Goal: Transaction & Acquisition: Purchase product/service

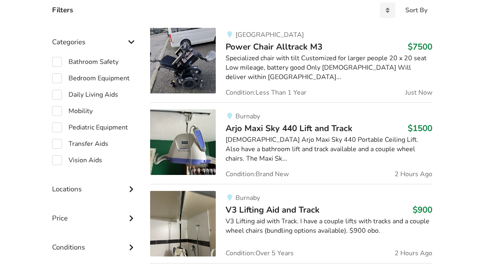
scroll to position [209, 0]
click at [59, 111] on label "Mobility" at bounding box center [72, 112] width 41 height 10
checkbox input "true"
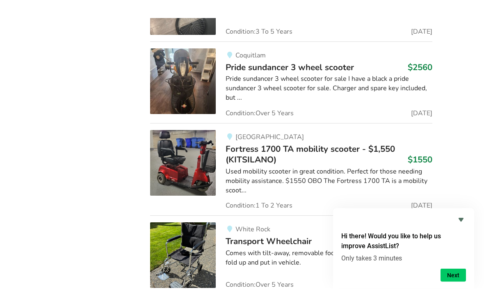
scroll to position [2662, 0]
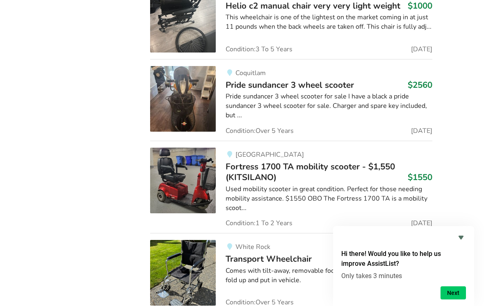
click at [464, 237] on icon "Hide survey" at bounding box center [461, 238] width 10 height 10
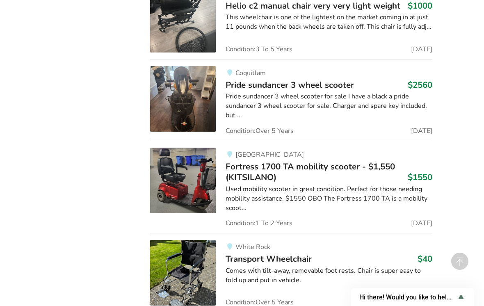
click at [255, 266] on div "Comes with tilt-away, removable foot rests. Chair is super easy to fold up and …" at bounding box center [329, 275] width 206 height 19
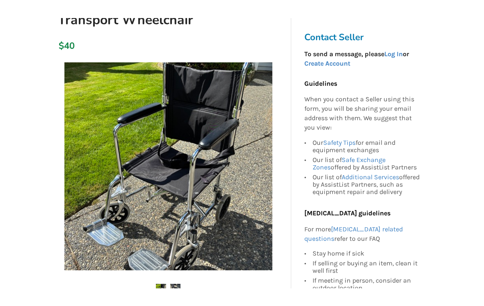
scroll to position [75, 0]
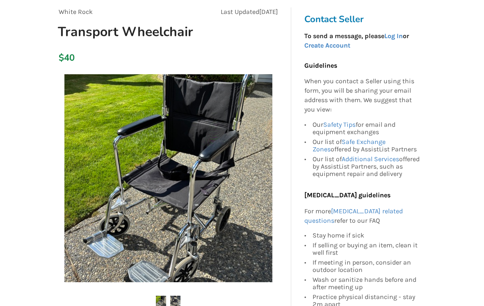
click at [194, 223] on img at bounding box center [168, 178] width 208 height 208
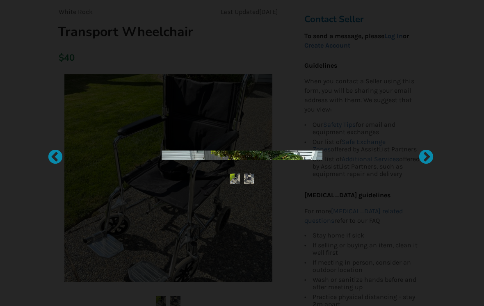
click at [176, 206] on div at bounding box center [242, 153] width 484 height 306
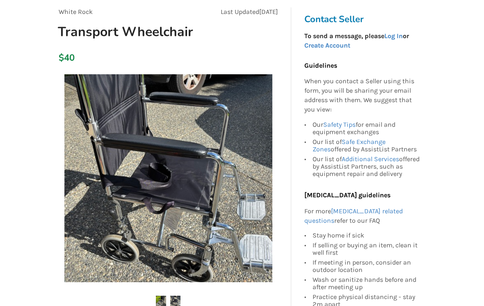
click at [331, 46] on link "Create Account" at bounding box center [327, 45] width 46 height 8
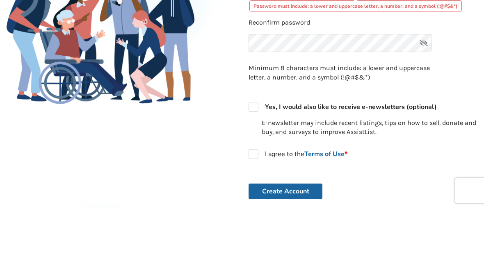
scroll to position [201, 0]
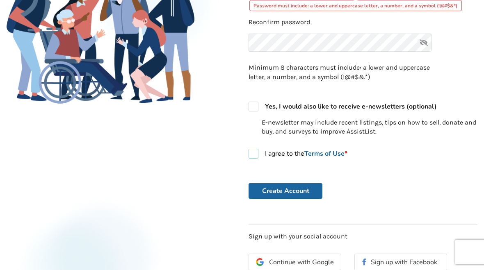
click at [249, 153] on label "I agree to the Terms of Use *" at bounding box center [298, 154] width 99 height 10
checkbox input "true"
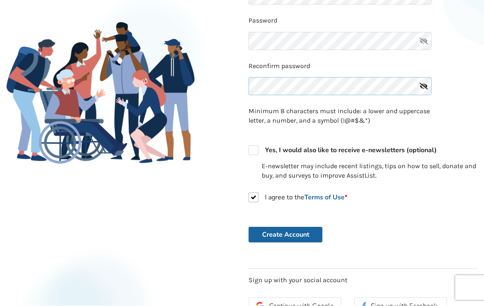
scroll to position [141, 0]
click at [249, 145] on label "Yes, I would also like to receive e-newsletters (optional)" at bounding box center [343, 150] width 188 height 10
checkbox input "true"
click at [303, 233] on button "Create Account" at bounding box center [286, 235] width 74 height 16
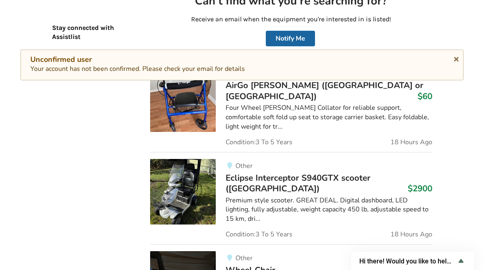
scroll to position [118, 0]
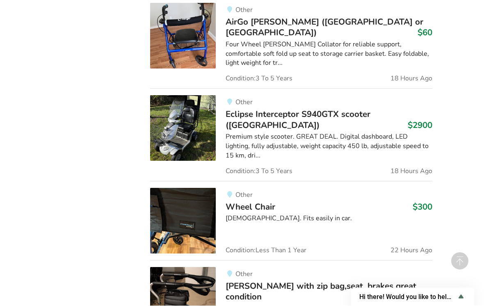
scroll to position [954, 0]
click at [182, 194] on img at bounding box center [183, 221] width 66 height 66
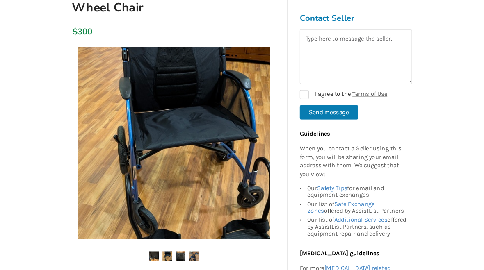
scroll to position [121, 0]
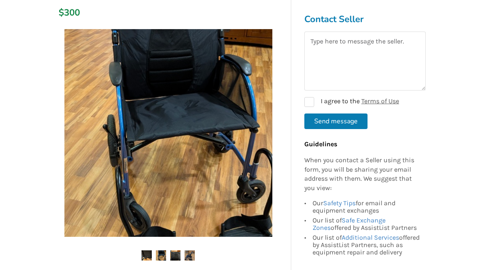
click at [214, 209] on img at bounding box center [168, 133] width 208 height 208
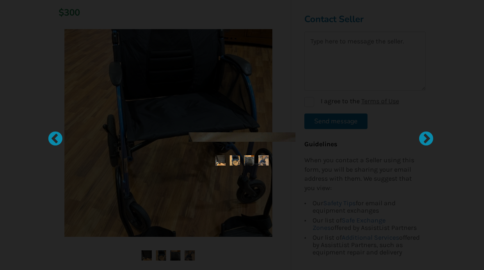
click at [176, 201] on div at bounding box center [242, 135] width 484 height 270
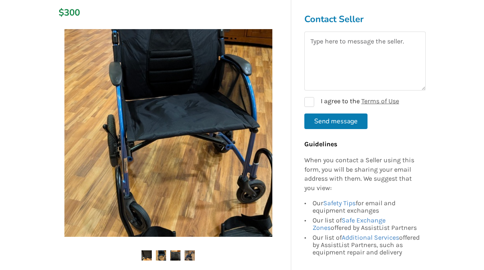
click at [173, 257] on img at bounding box center [175, 256] width 10 height 10
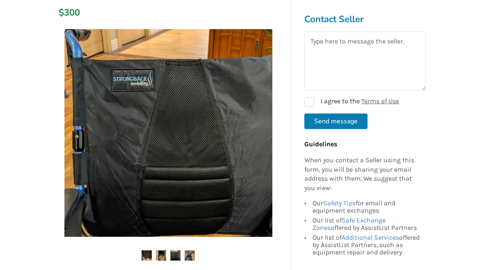
click at [189, 255] on img at bounding box center [190, 256] width 10 height 10
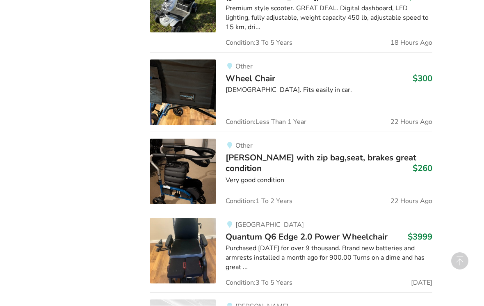
scroll to position [1083, 0]
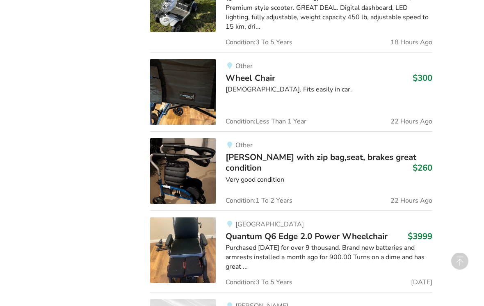
click at [166, 221] on img at bounding box center [183, 251] width 66 height 66
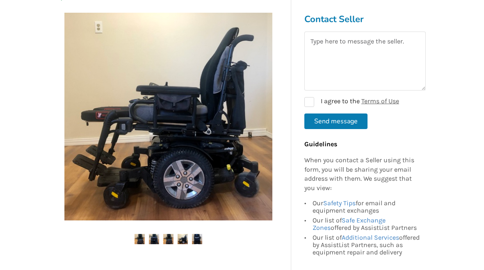
scroll to position [153, 0]
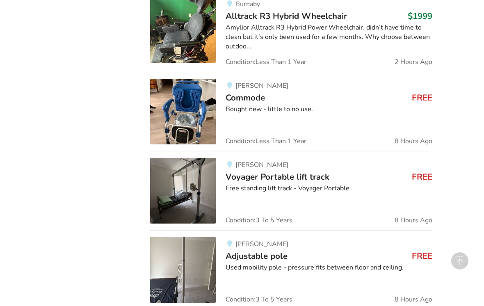
scroll to position [643, 0]
click at [185, 196] on img at bounding box center [183, 191] width 66 height 66
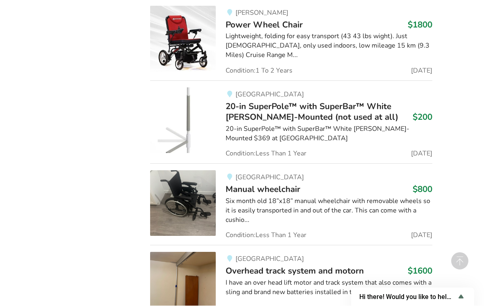
scroll to position [1459, 0]
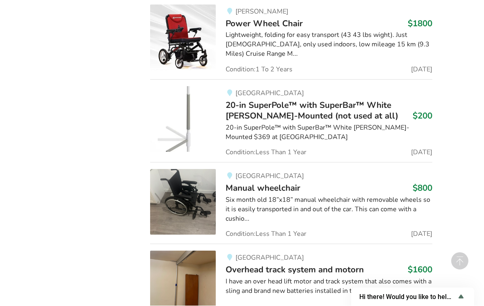
click at [194, 176] on img at bounding box center [183, 202] width 66 height 66
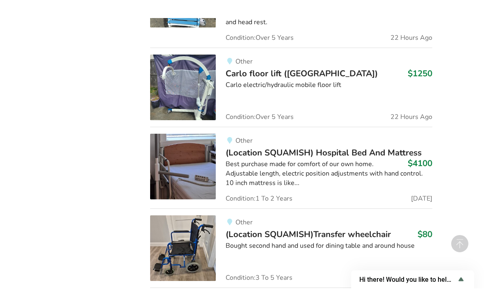
scroll to position [3635, 0]
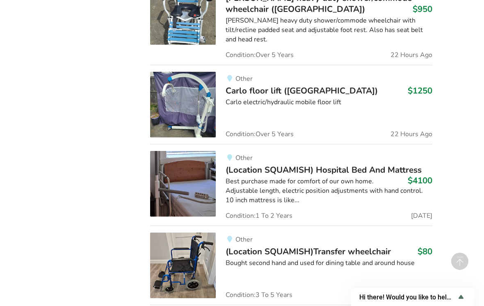
click at [180, 233] on img at bounding box center [183, 266] width 66 height 66
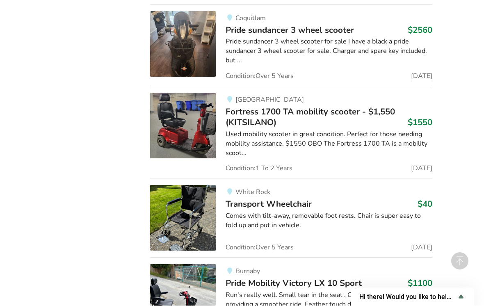
scroll to position [4909, 0]
click at [187, 185] on img at bounding box center [183, 218] width 66 height 66
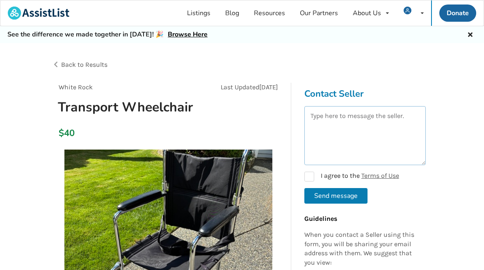
click at [332, 132] on textarea at bounding box center [364, 135] width 121 height 59
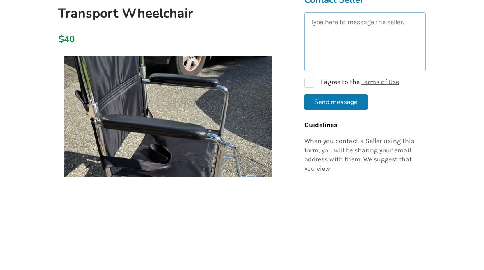
type textarea "I"
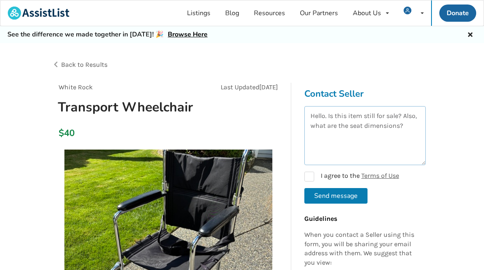
click at [411, 130] on textarea "Hello. Is this item still for sale? Also, what are the seat dimensions?" at bounding box center [364, 135] width 121 height 59
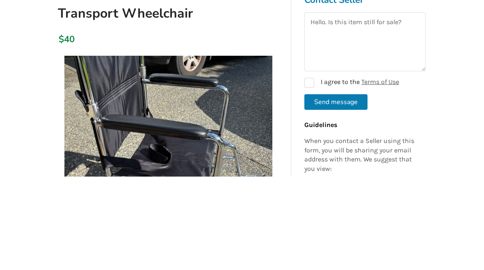
scroll to position [94, 0]
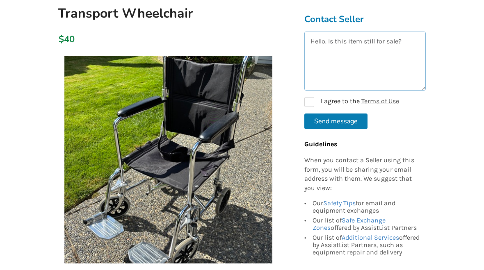
type textarea "Hello. Is this item still for sale?"
click at [308, 106] on label "I agree to the Terms of Use" at bounding box center [351, 102] width 95 height 10
checkbox input "true"
click at [337, 125] on button "Send message" at bounding box center [335, 122] width 63 height 16
checkbox input "false"
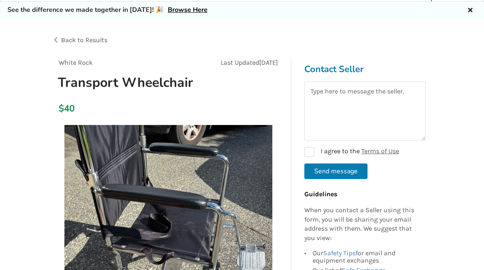
scroll to position [0, 0]
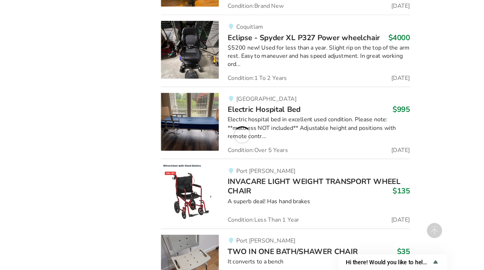
scroll to position [5510, 0]
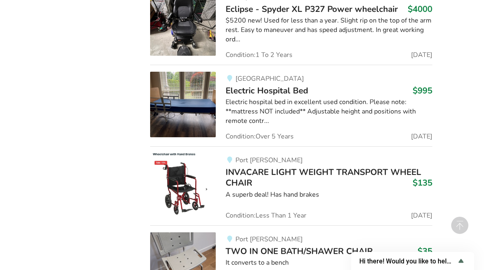
click at [189, 153] on img at bounding box center [183, 186] width 66 height 66
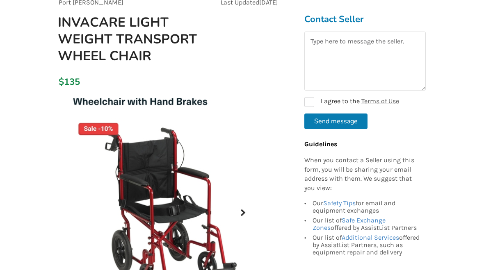
scroll to position [83, 0]
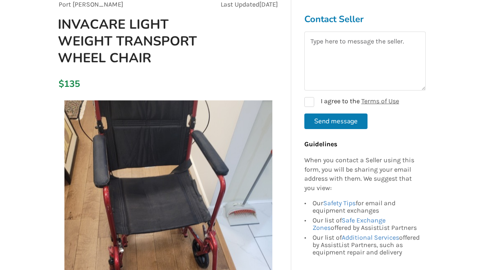
click at [253, 112] on img at bounding box center [168, 204] width 208 height 208
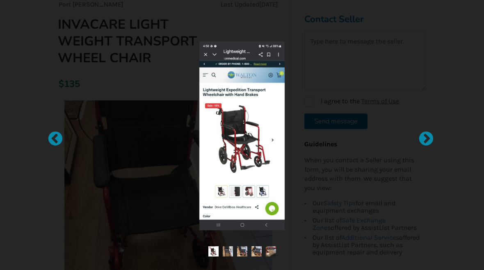
click at [54, 201] on div at bounding box center [242, 135] width 484 height 270
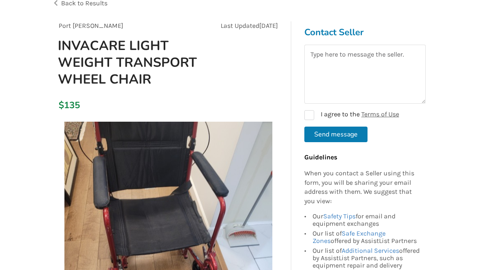
scroll to position [0, 0]
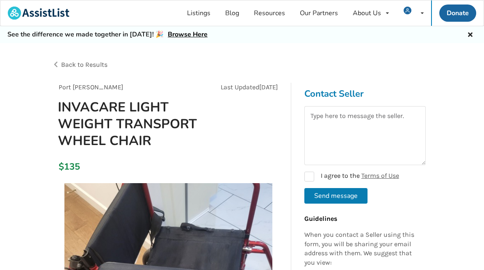
click at [80, 66] on span "Back to Results" at bounding box center [84, 65] width 46 height 8
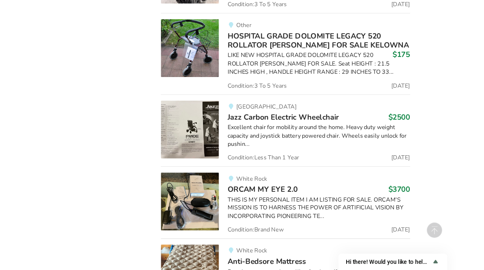
scroll to position [11779, 0]
